Goal: Task Accomplishment & Management: Complete application form

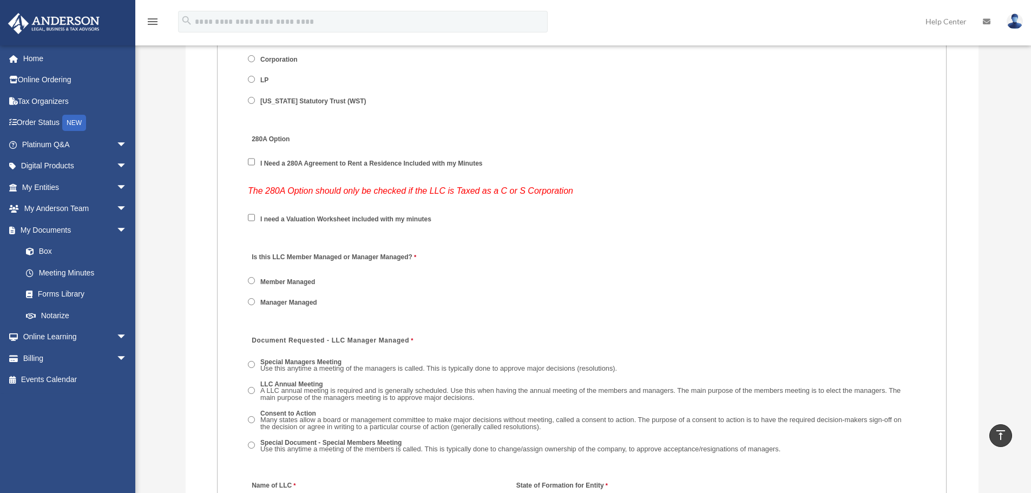
scroll to position [1425, 0]
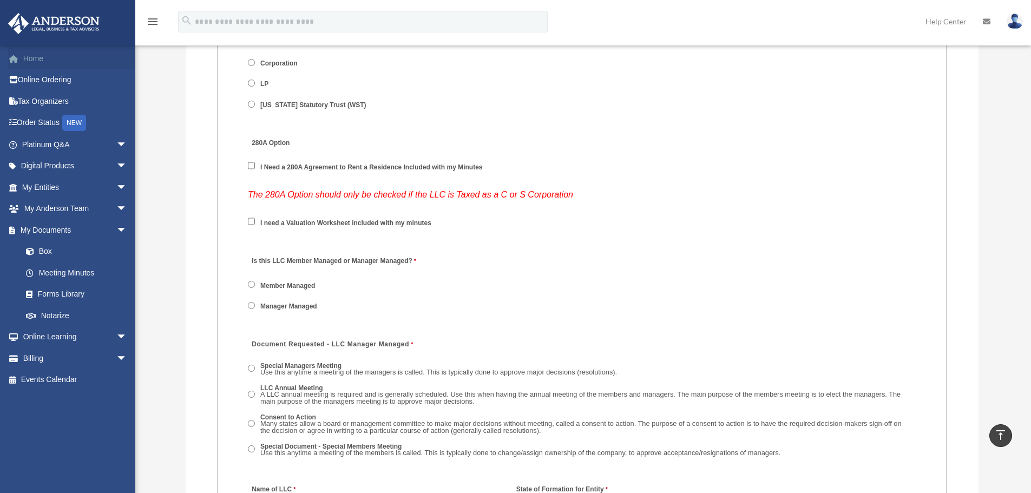
click at [35, 63] on link "Home" at bounding box center [76, 59] width 136 height 22
click at [36, 54] on link "Home" at bounding box center [76, 59] width 136 height 22
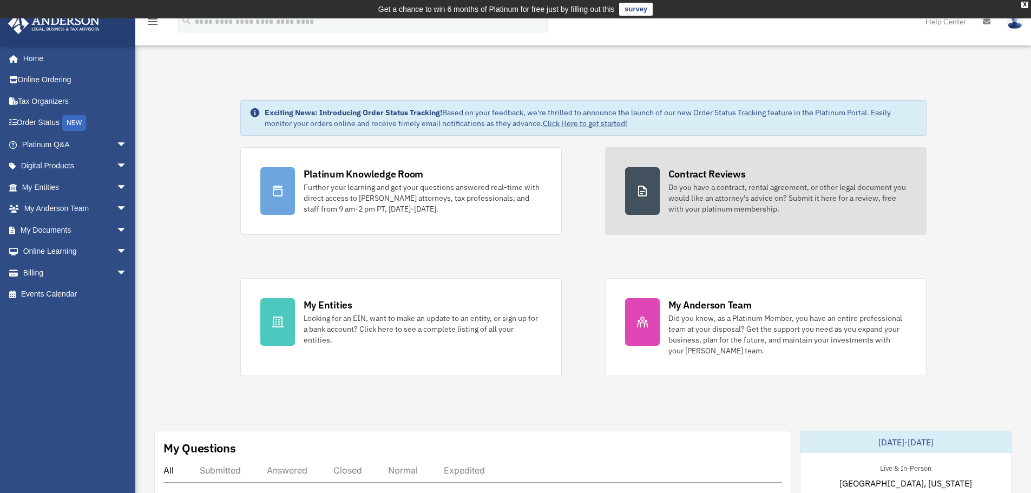
click at [749, 198] on div "Do you have a contract, rental agreement, or other legal document you would lik…" at bounding box center [787, 198] width 238 height 32
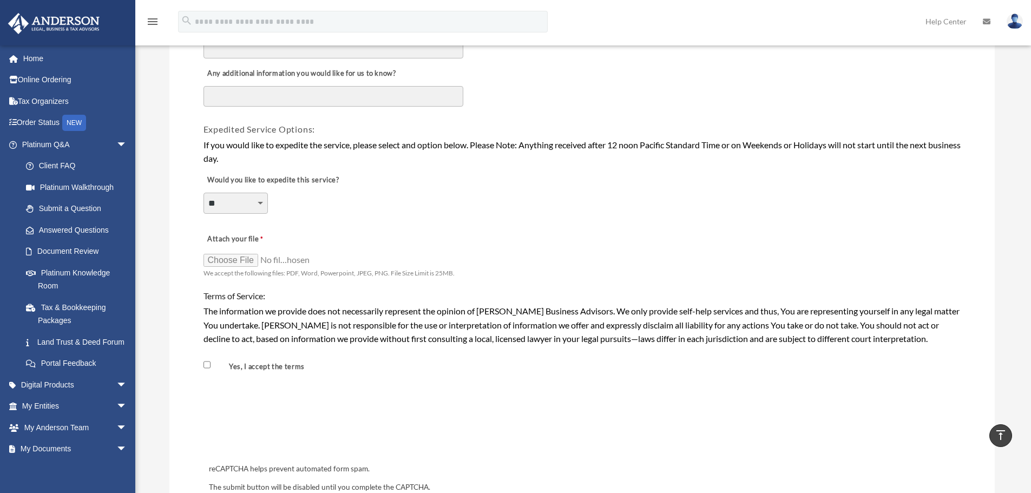
scroll to position [758, 0]
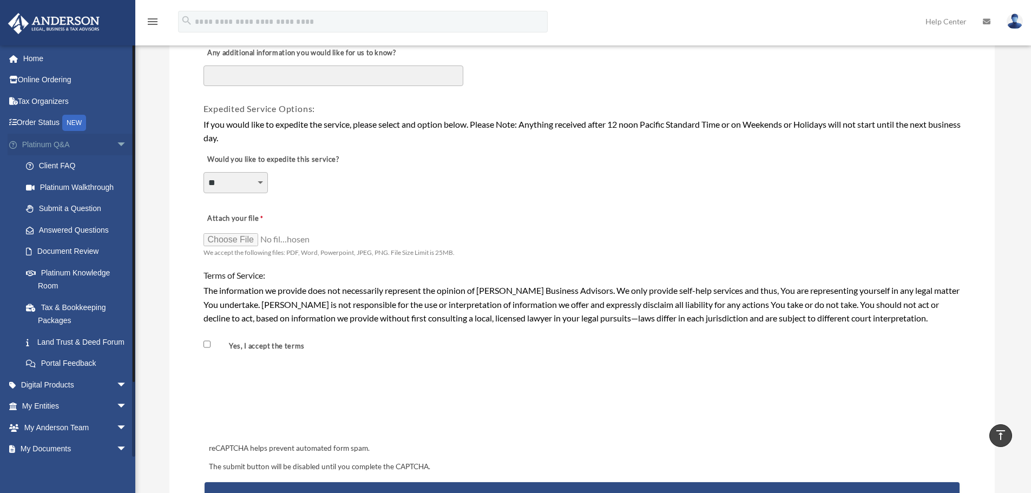
click at [116, 142] on span "arrow_drop_down" at bounding box center [127, 145] width 22 height 22
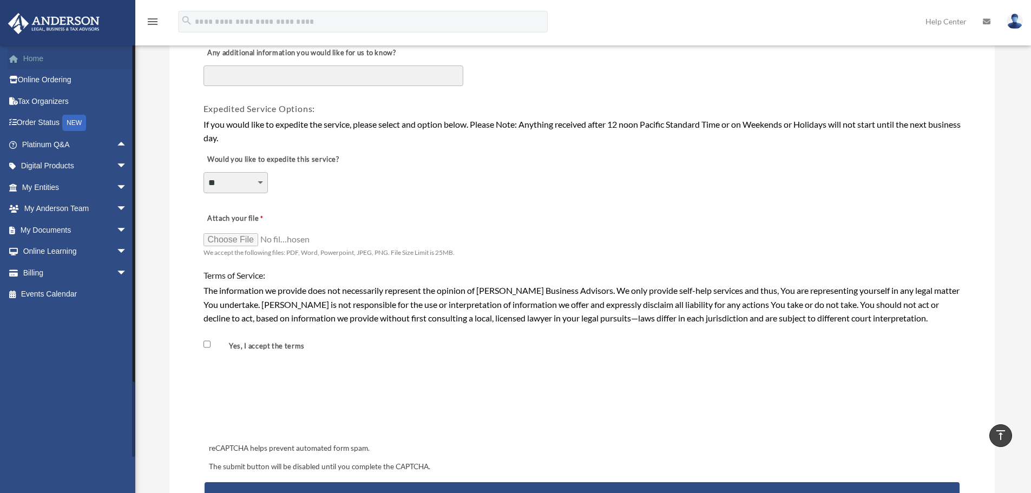
click at [34, 51] on link "Home" at bounding box center [76, 59] width 136 height 22
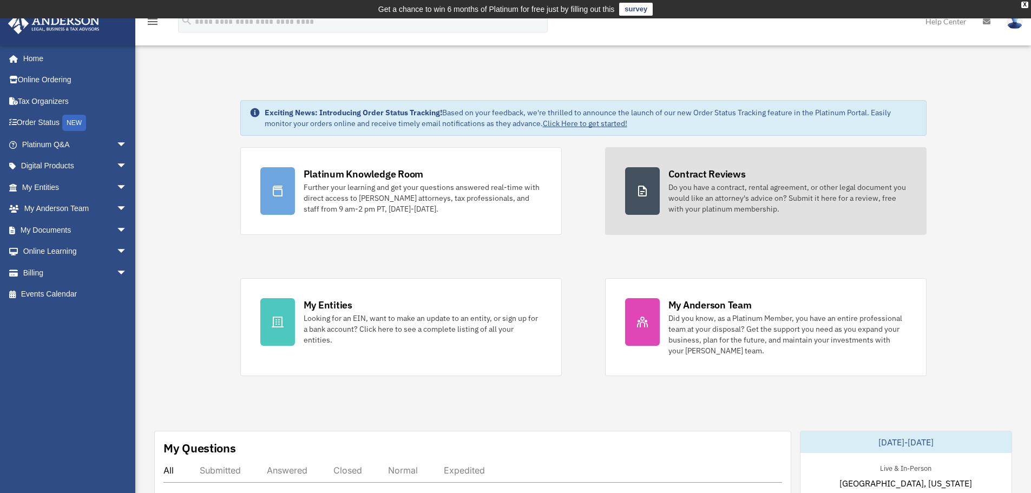
click at [817, 197] on div "Do you have a contract, rental agreement, or other legal document you would lik…" at bounding box center [787, 198] width 238 height 32
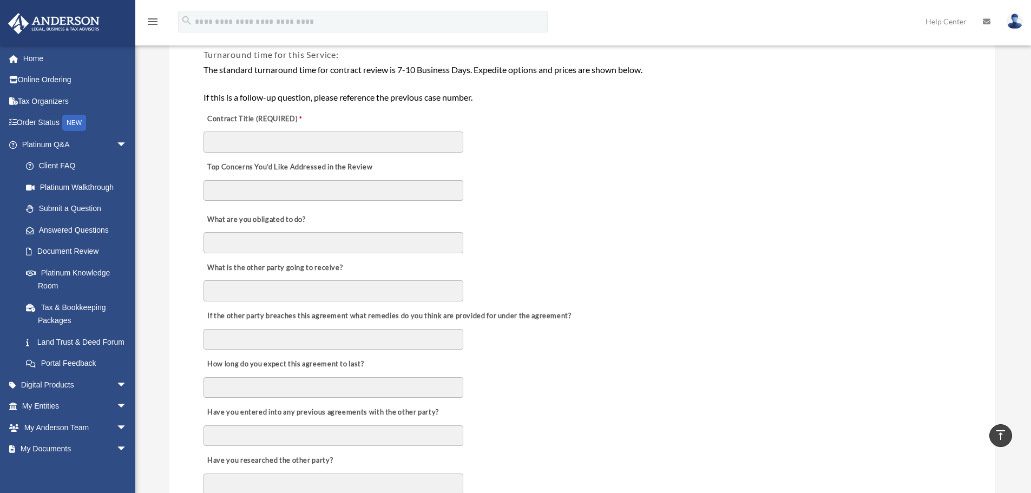
scroll to position [325, 0]
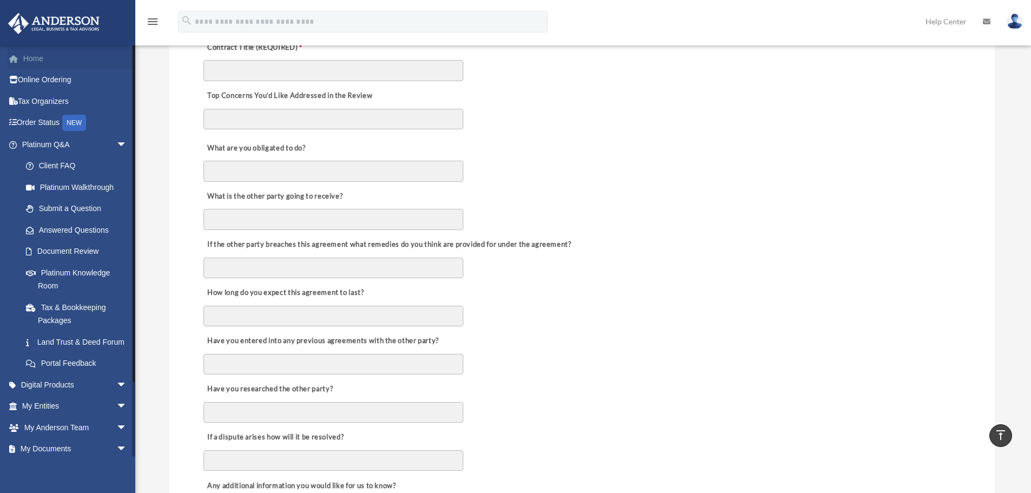
click at [38, 61] on link "Home" at bounding box center [76, 59] width 136 height 22
click at [33, 57] on link "Home" at bounding box center [76, 59] width 136 height 22
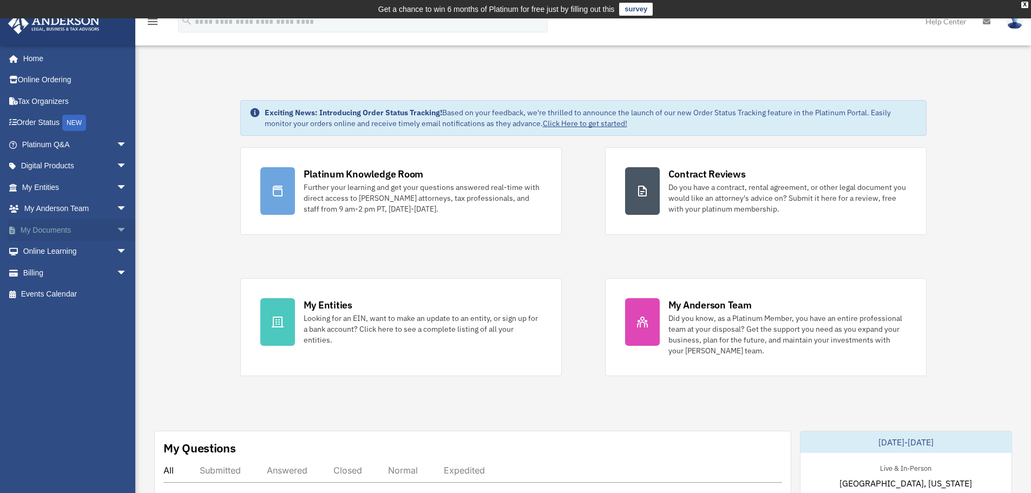
click at [116, 227] on span "arrow_drop_down" at bounding box center [127, 230] width 22 height 22
click at [44, 250] on link "Box" at bounding box center [79, 252] width 128 height 22
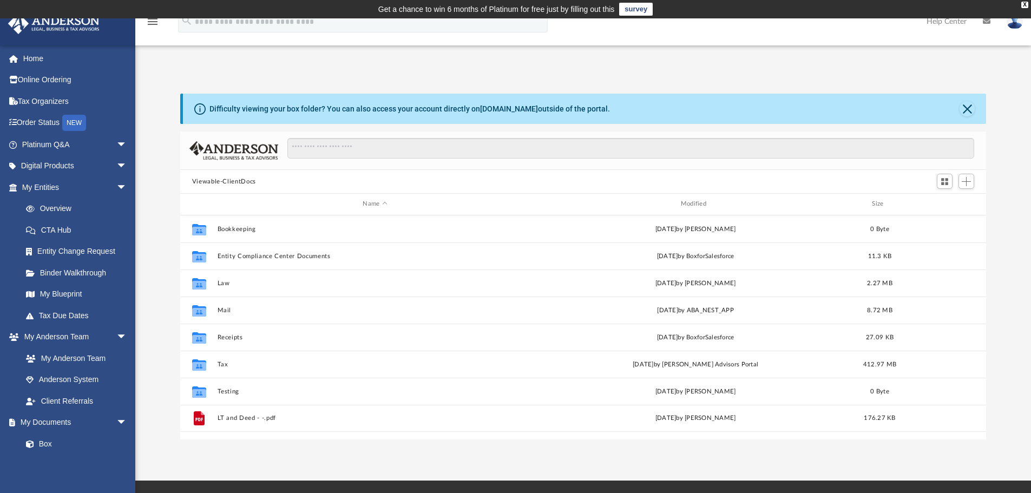
scroll to position [238, 798]
click at [968, 182] on span "Add" at bounding box center [966, 181] width 9 height 9
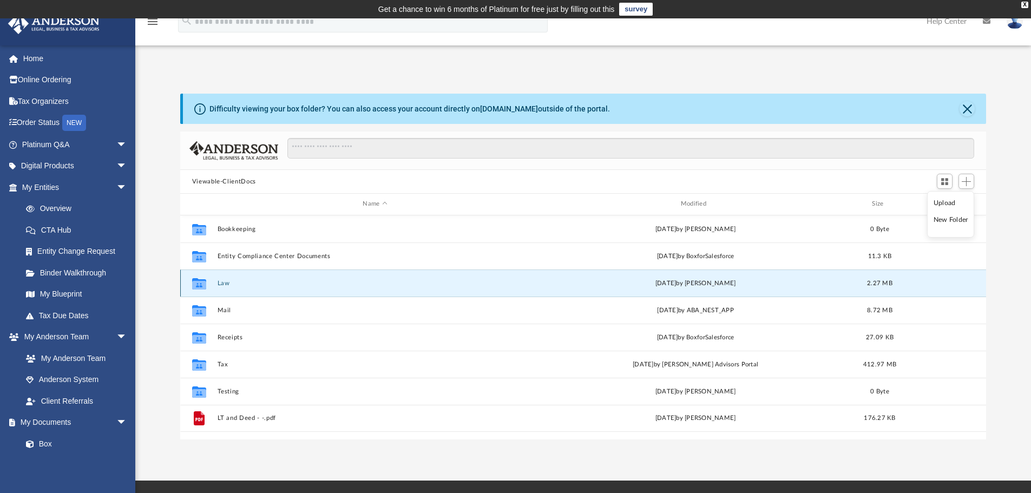
click at [221, 285] on button "Law" at bounding box center [375, 283] width 316 height 7
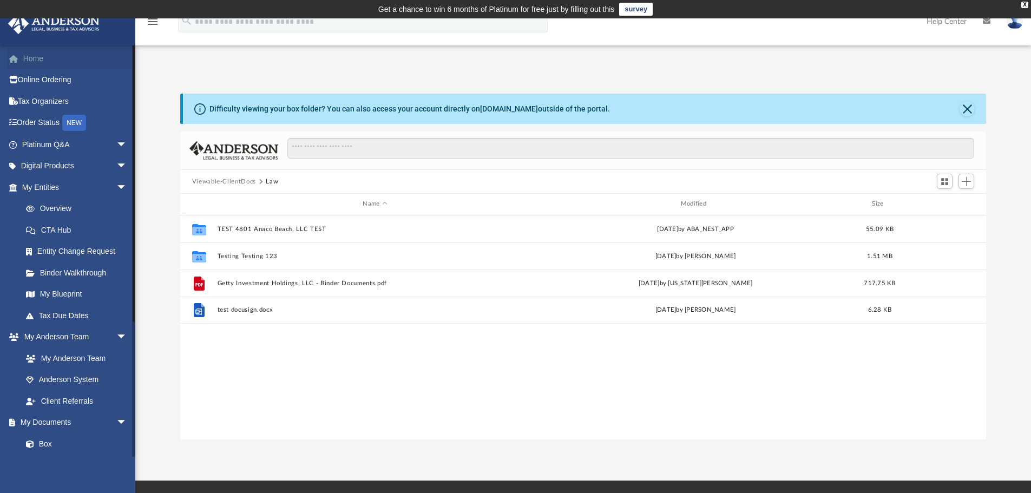
click at [59, 53] on link "Home" at bounding box center [76, 59] width 136 height 22
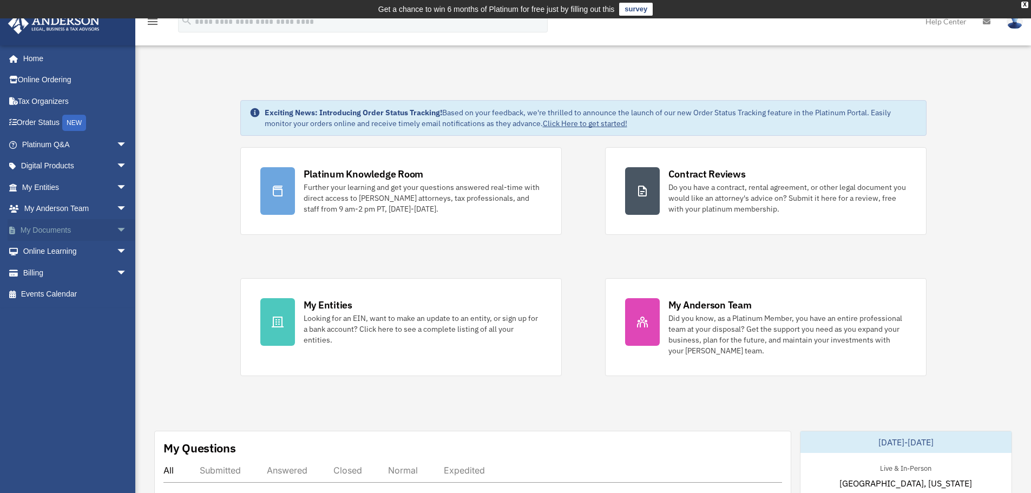
click at [116, 228] on span "arrow_drop_down" at bounding box center [127, 230] width 22 height 22
click at [56, 273] on link "Meeting Minutes" at bounding box center [79, 273] width 128 height 22
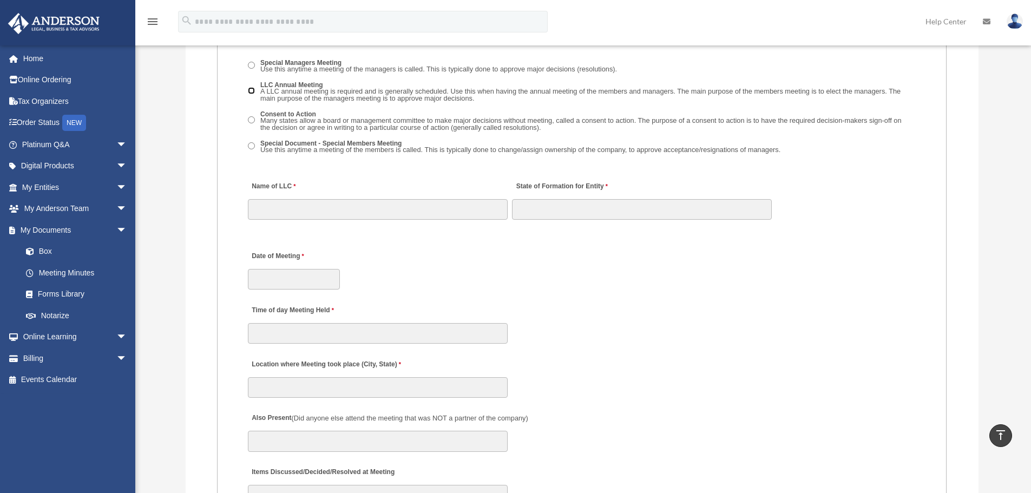
scroll to position [1678, 0]
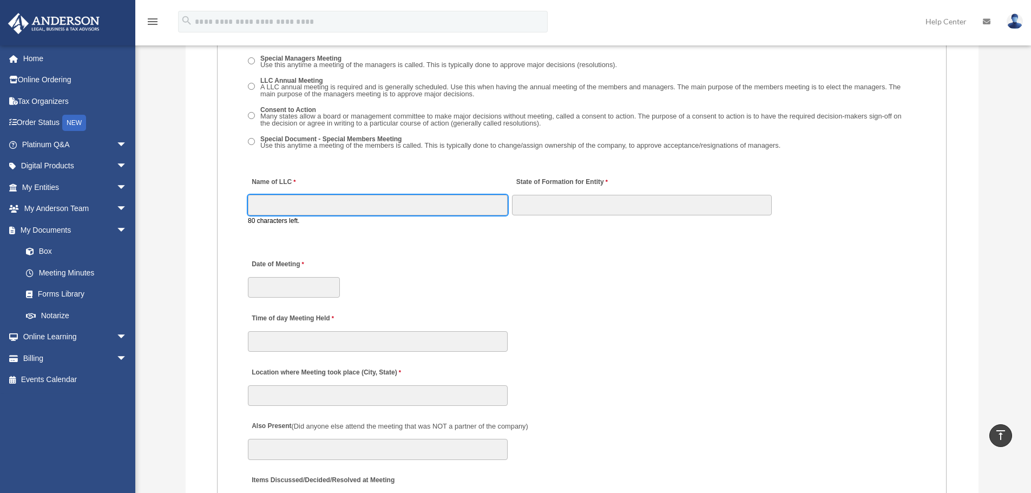
click at [293, 212] on input "Name of LLC" at bounding box center [378, 205] width 260 height 21
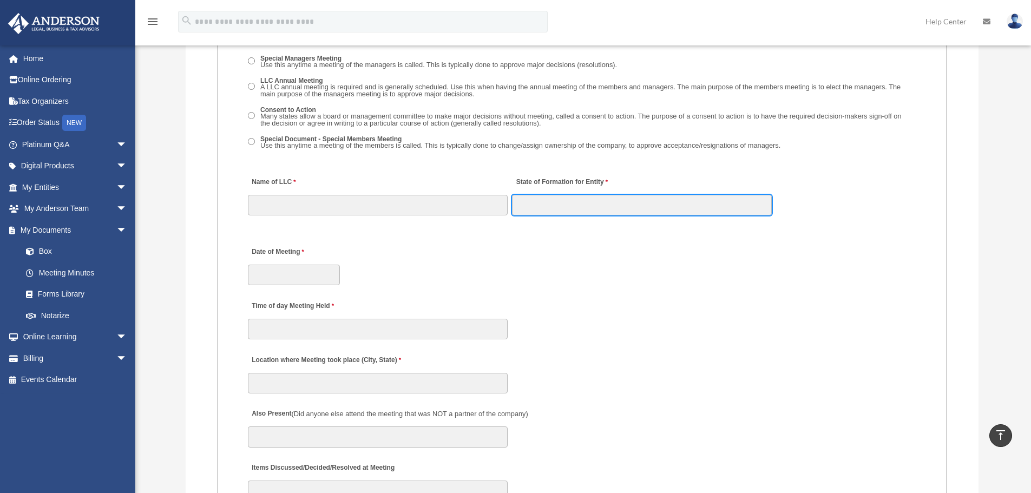
click at [561, 210] on input "State of Formation for Entity" at bounding box center [642, 205] width 260 height 21
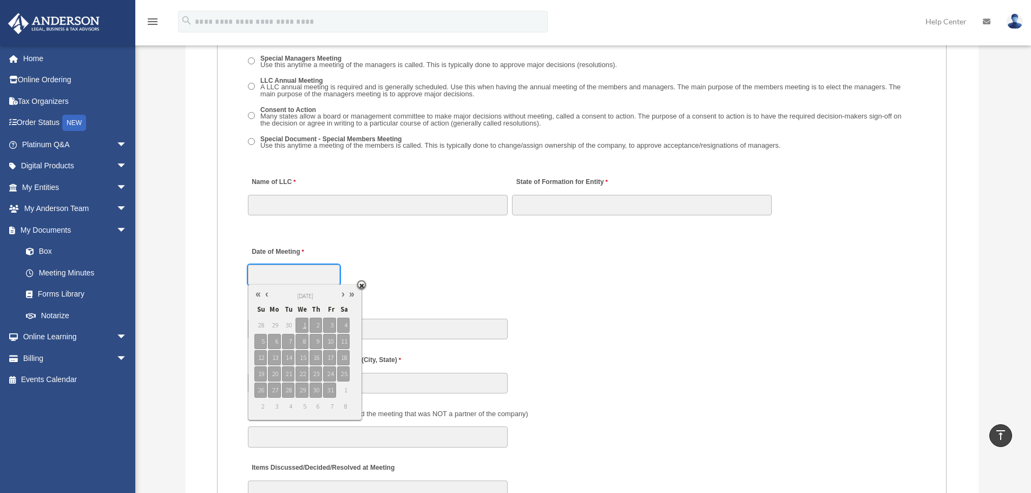
click at [297, 272] on input "Date of Meeting" at bounding box center [294, 275] width 92 height 21
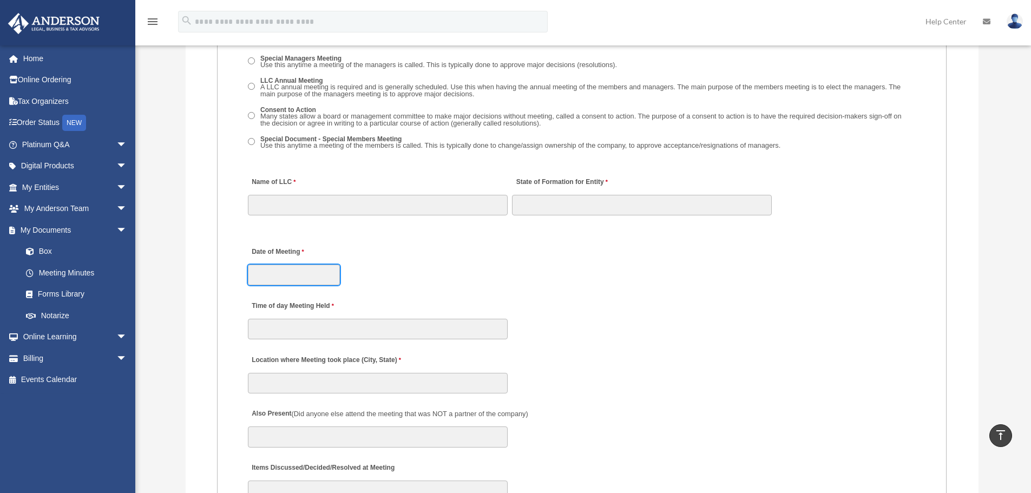
type input "**********"
click at [0, 0] on span "2" at bounding box center [0, 0] width 0 height 0
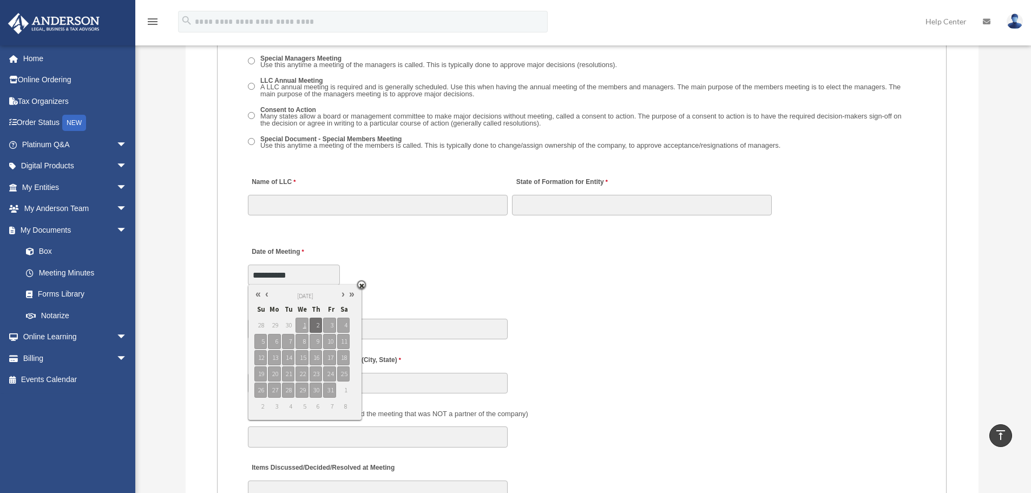
click at [406, 292] on fieldset "MEETING INFORMATION Please limit 1 meeting per 1 entity for each submission. Ty…" at bounding box center [582, 442] width 730 height 1484
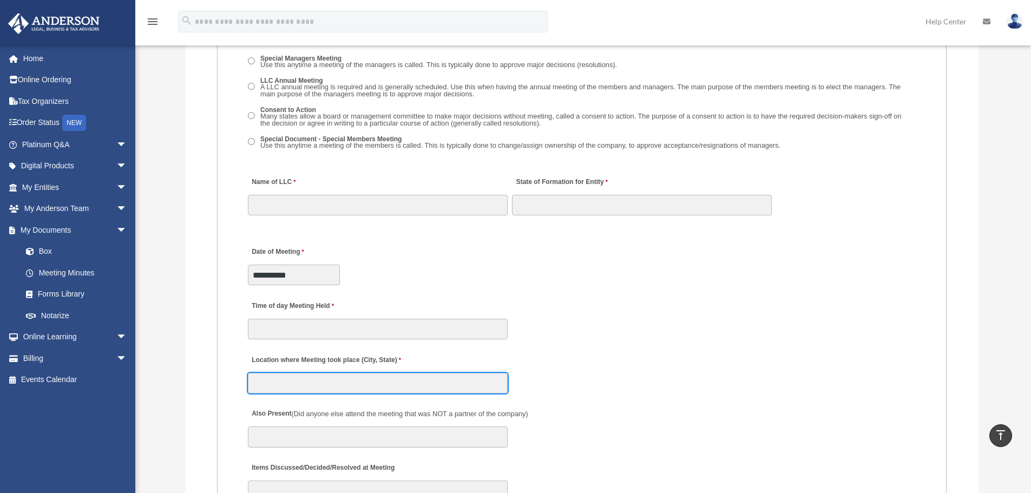
click at [310, 378] on input "Location where Meeting took place (City, State)" at bounding box center [378, 383] width 260 height 21
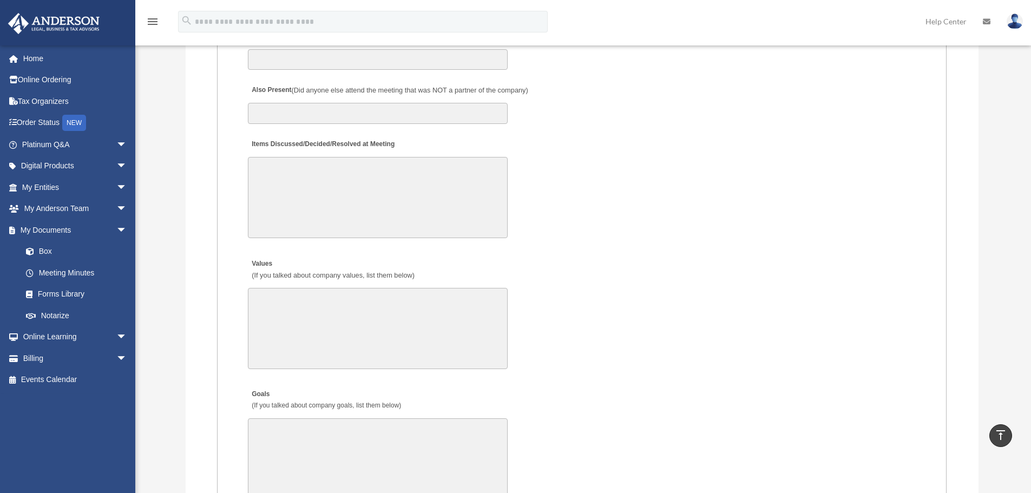
scroll to position [2002, 0]
click at [296, 206] on textarea "Items Discussed/Decided/Resolved at Meeting" at bounding box center [378, 196] width 260 height 81
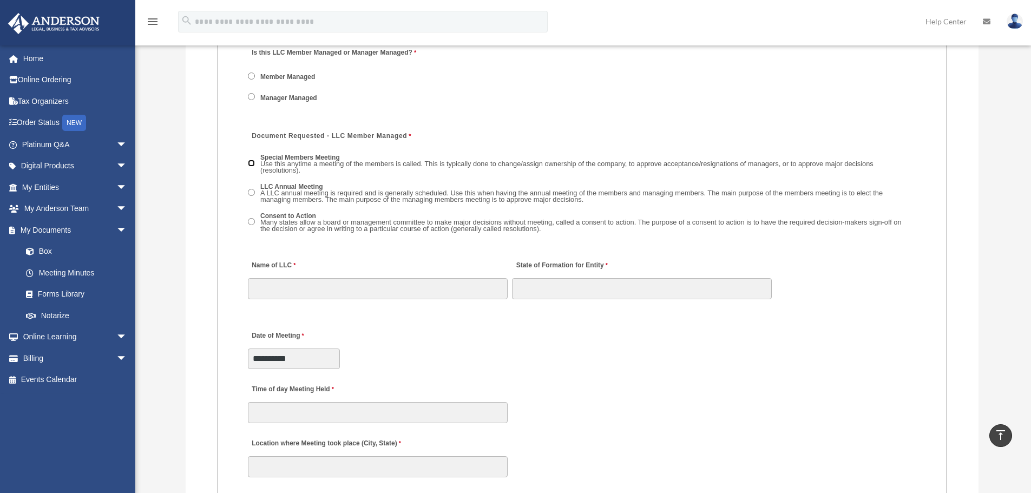
scroll to position [1569, 0]
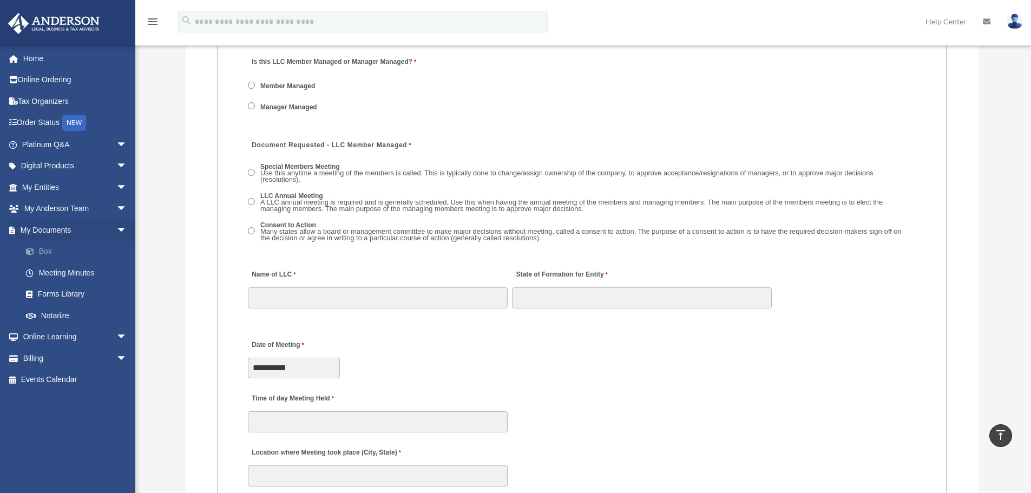
click at [54, 250] on link "Box" at bounding box center [79, 252] width 128 height 22
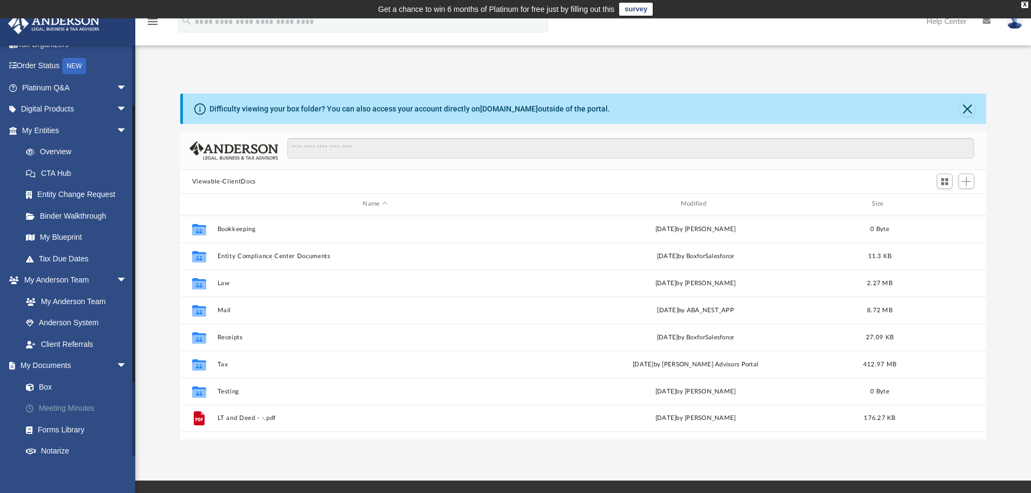
scroll to position [108, 0]
